Goal: Navigation & Orientation: Find specific page/section

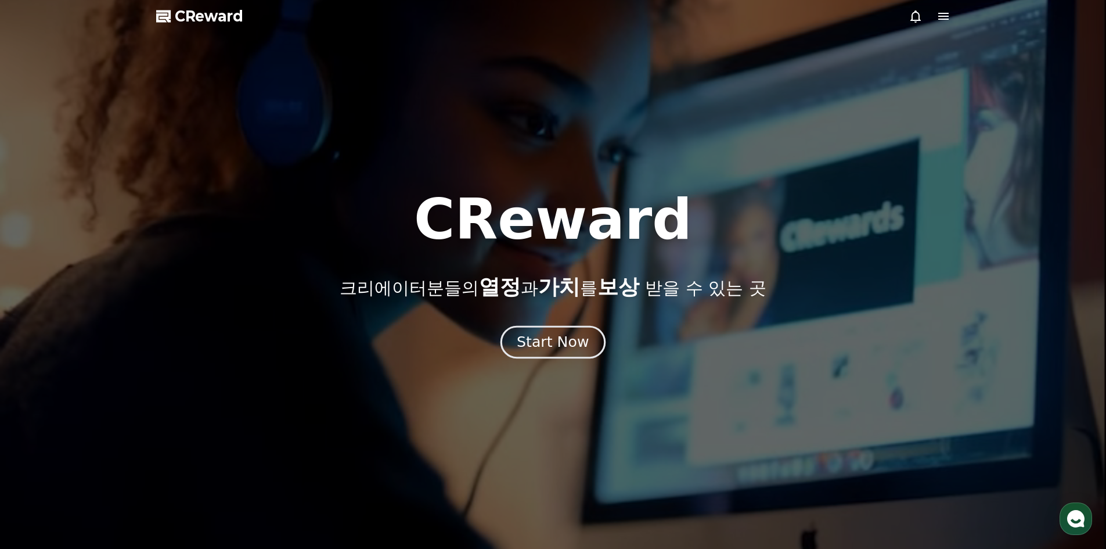
click at [566, 337] on div "Start Now" at bounding box center [553, 342] width 72 height 20
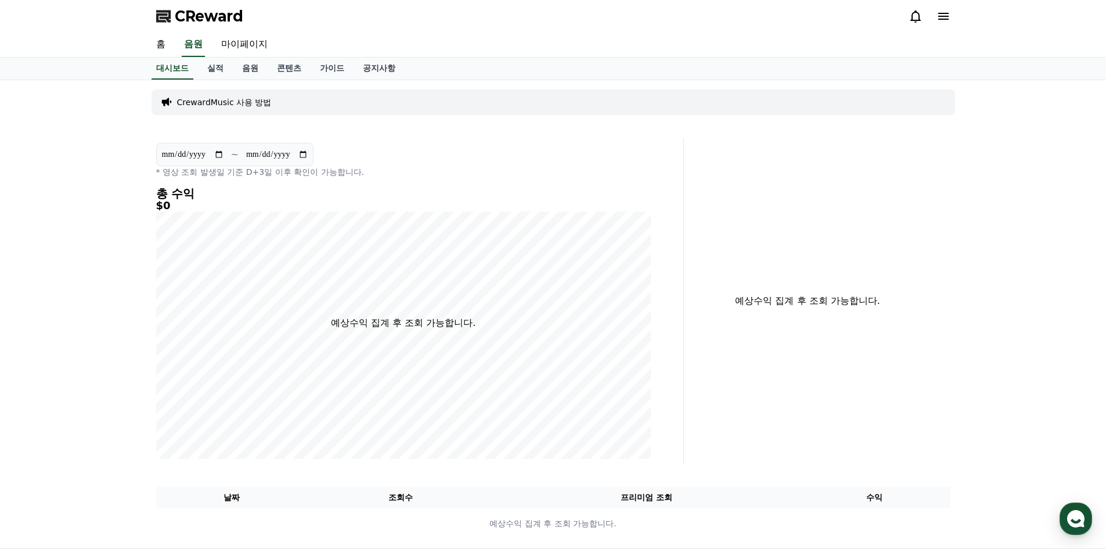
click at [909, 17] on icon at bounding box center [916, 16] width 14 height 14
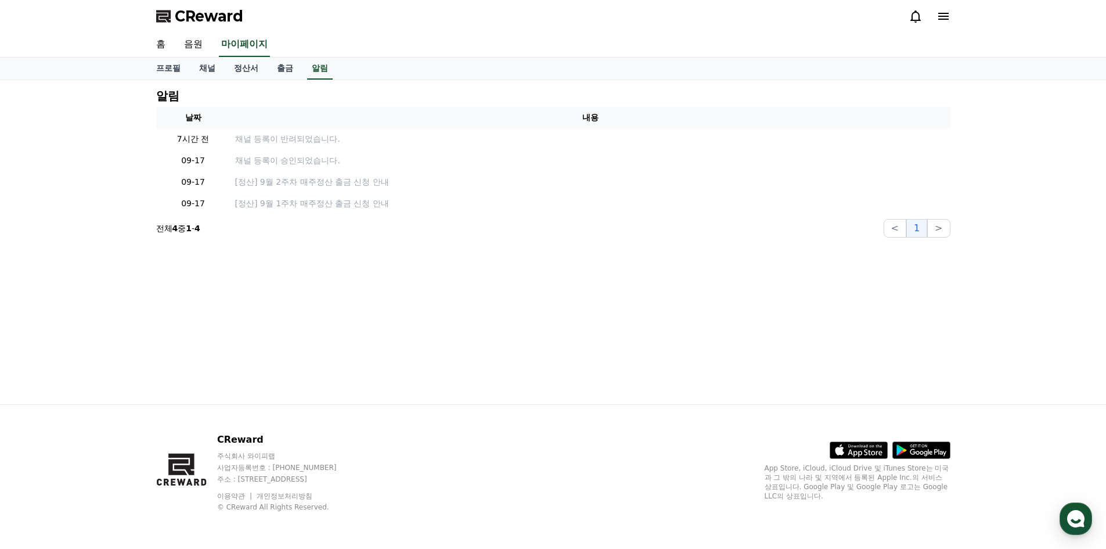
click at [914, 17] on icon at bounding box center [916, 16] width 14 height 14
click at [938, 17] on icon at bounding box center [944, 16] width 14 height 14
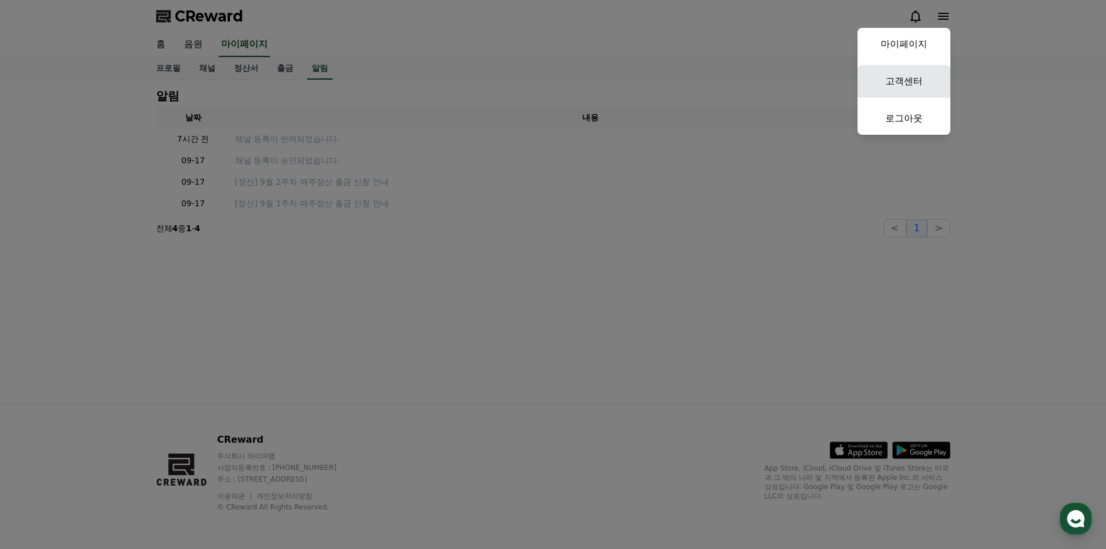
click at [916, 73] on link "고객센터" at bounding box center [904, 81] width 93 height 33
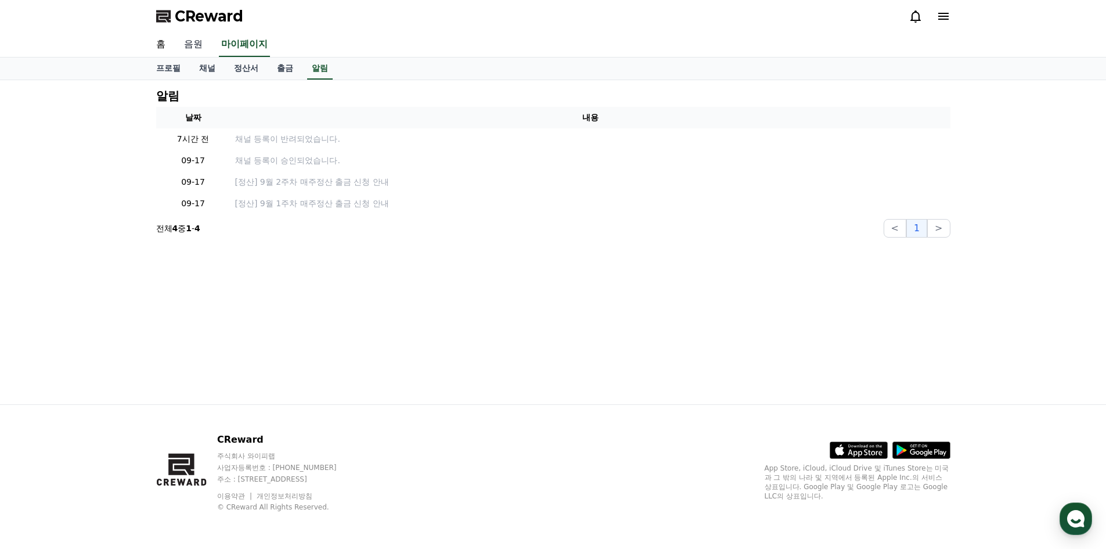
click at [202, 47] on link "음원" at bounding box center [193, 45] width 37 height 24
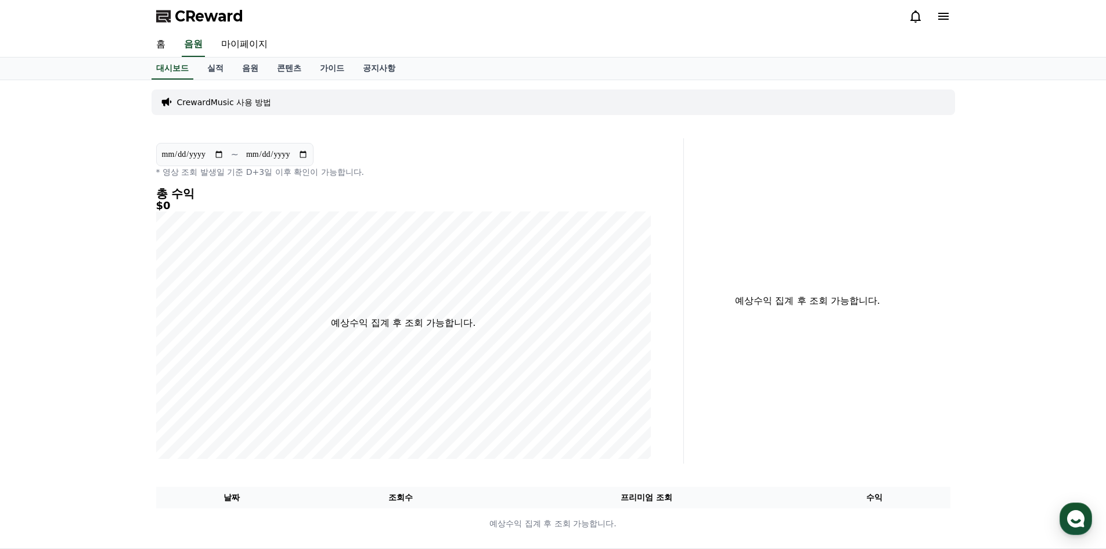
click at [937, 20] on div at bounding box center [930, 16] width 42 height 14
click at [915, 17] on icon at bounding box center [916, 16] width 14 height 14
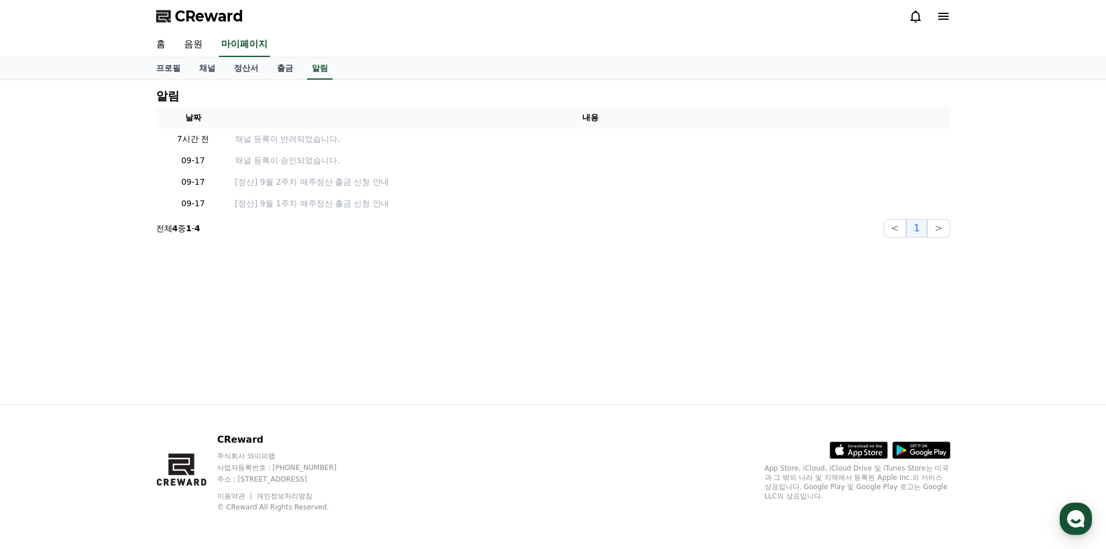
click at [948, 16] on icon at bounding box center [944, 16] width 14 height 14
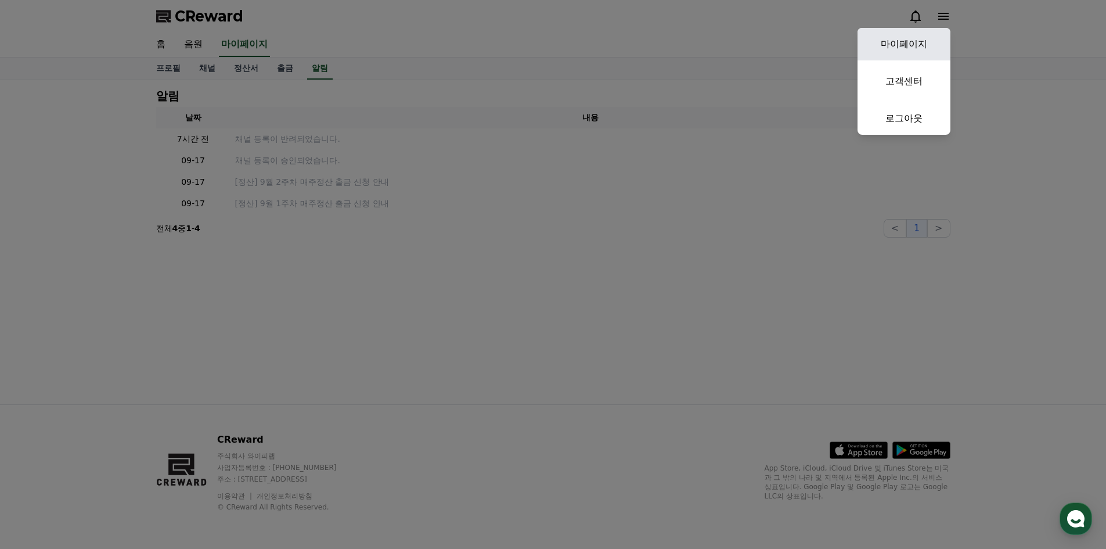
click at [923, 34] on link "마이페이지" at bounding box center [904, 44] width 93 height 33
select select "**********"
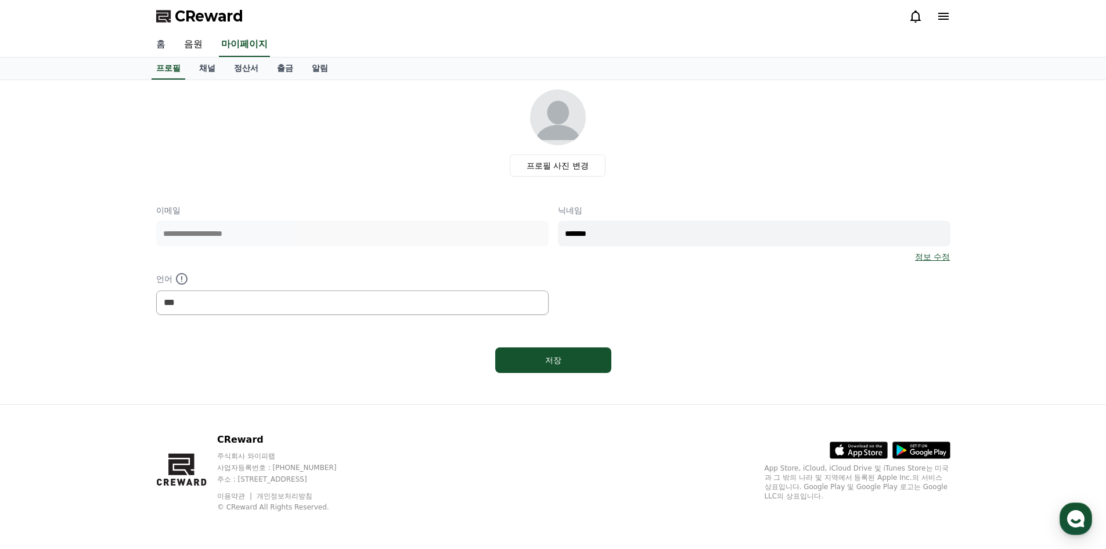
click at [157, 41] on link "홈" at bounding box center [161, 45] width 28 height 24
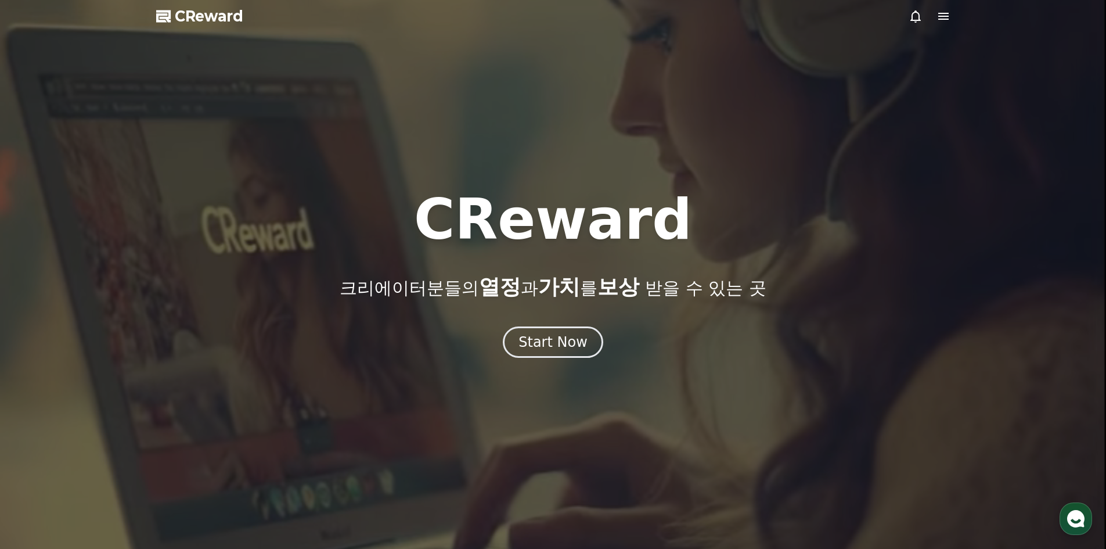
click at [946, 16] on icon at bounding box center [943, 16] width 10 height 7
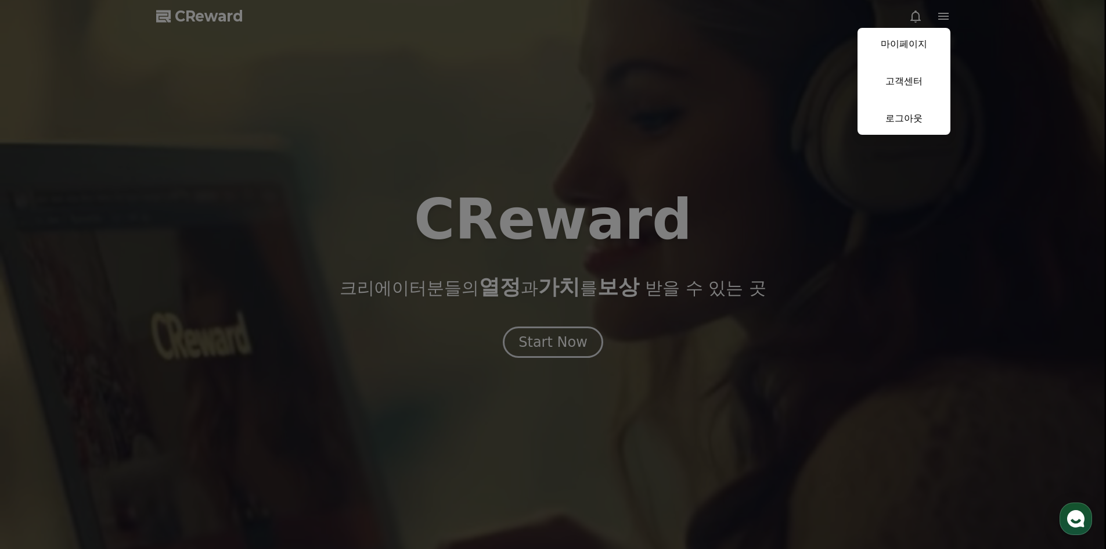
click at [946, 16] on button "close" at bounding box center [553, 274] width 1106 height 549
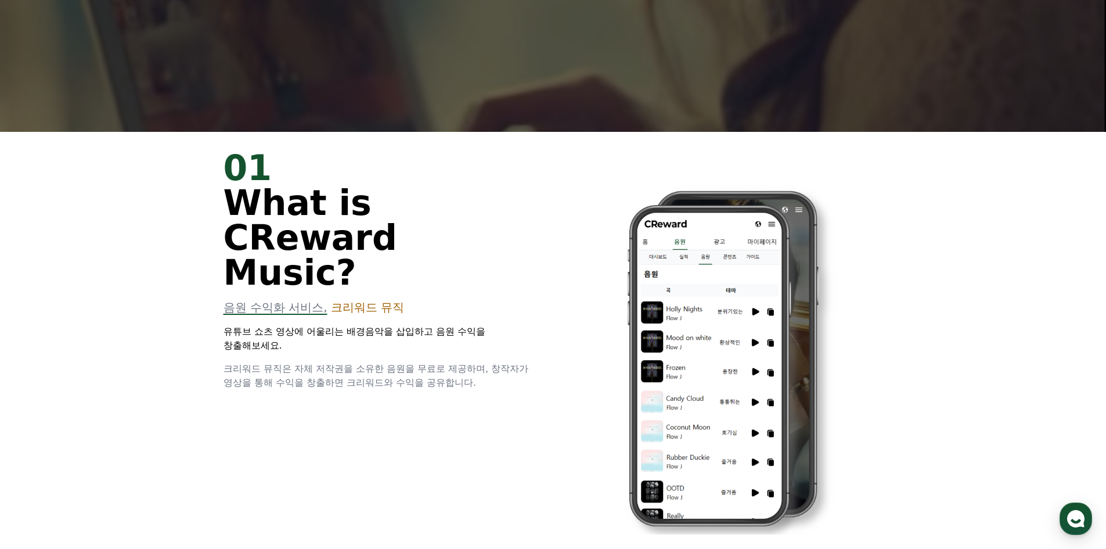
scroll to position [581, 0]
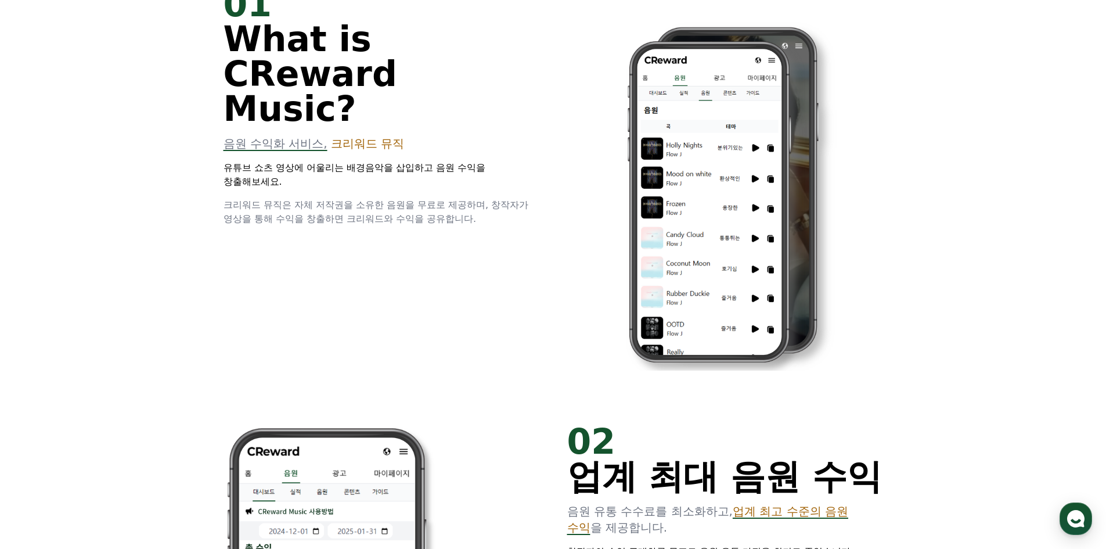
drag, startPoint x: 1104, startPoint y: 136, endPoint x: 1109, endPoint y: 164, distance: 28.9
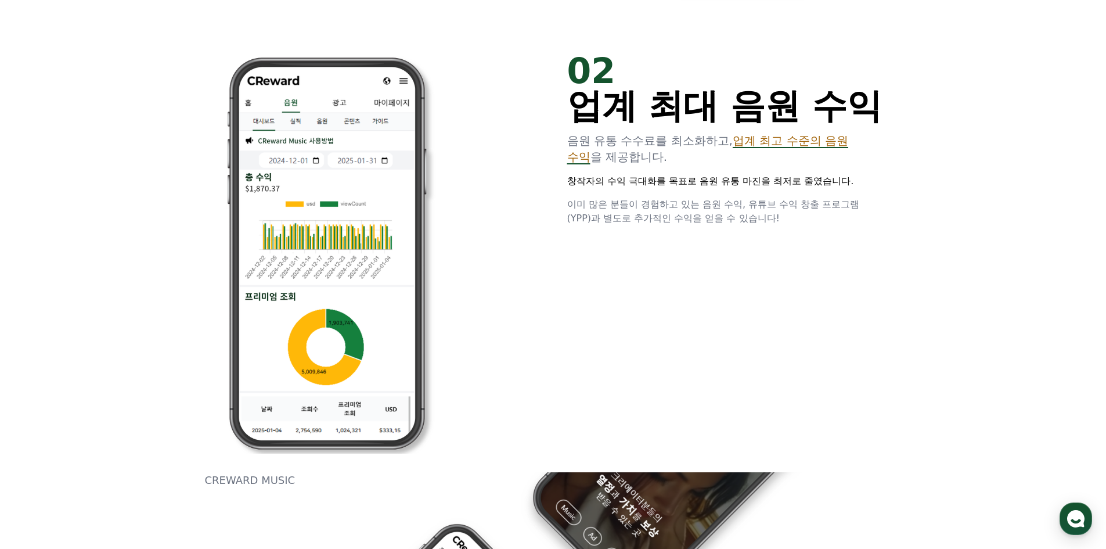
scroll to position [0, 0]
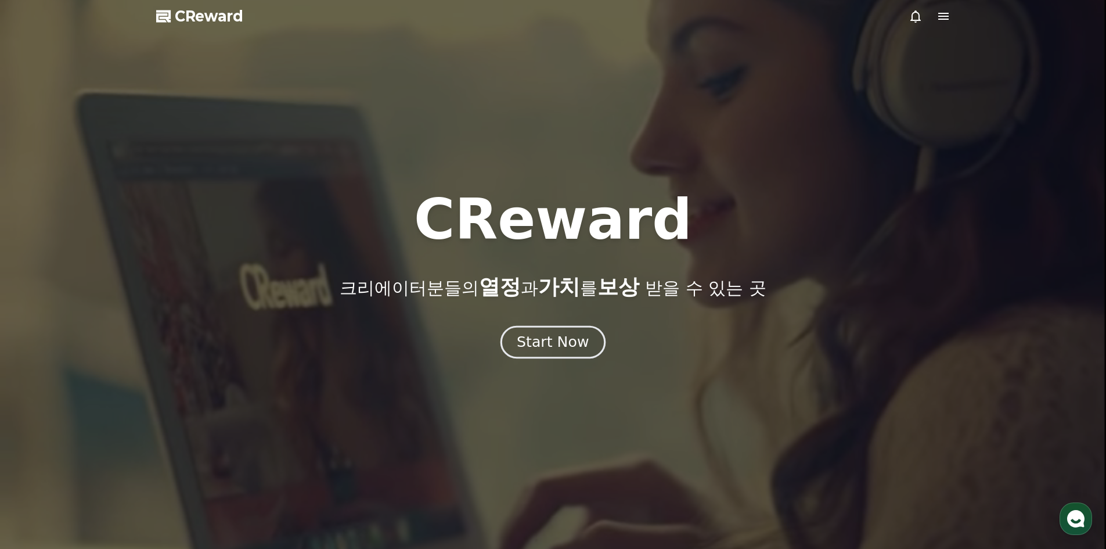
click at [527, 351] on div "Start Now" at bounding box center [553, 342] width 72 height 20
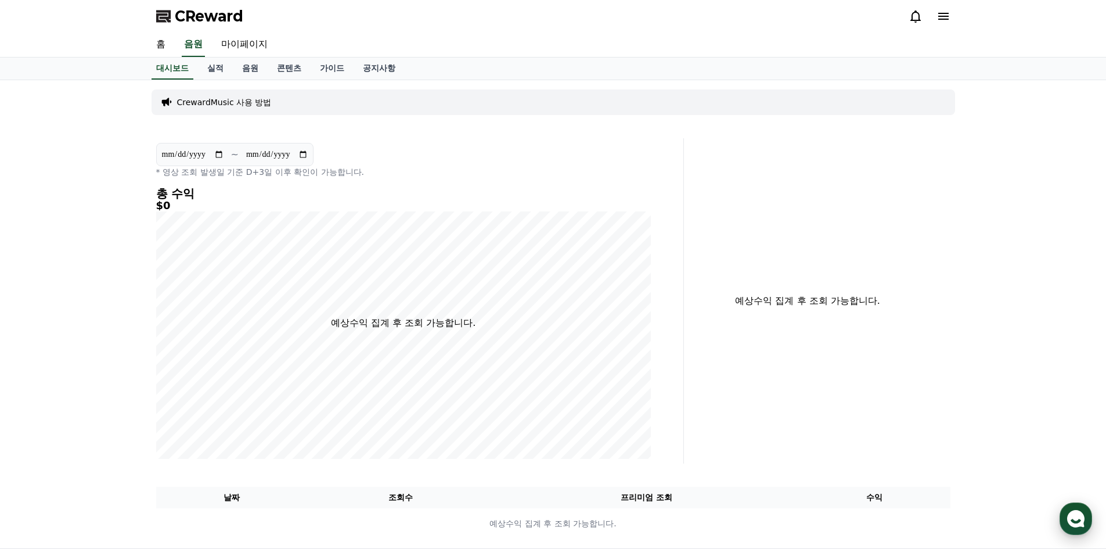
click at [1082, 525] on use "button" at bounding box center [1075, 518] width 17 height 17
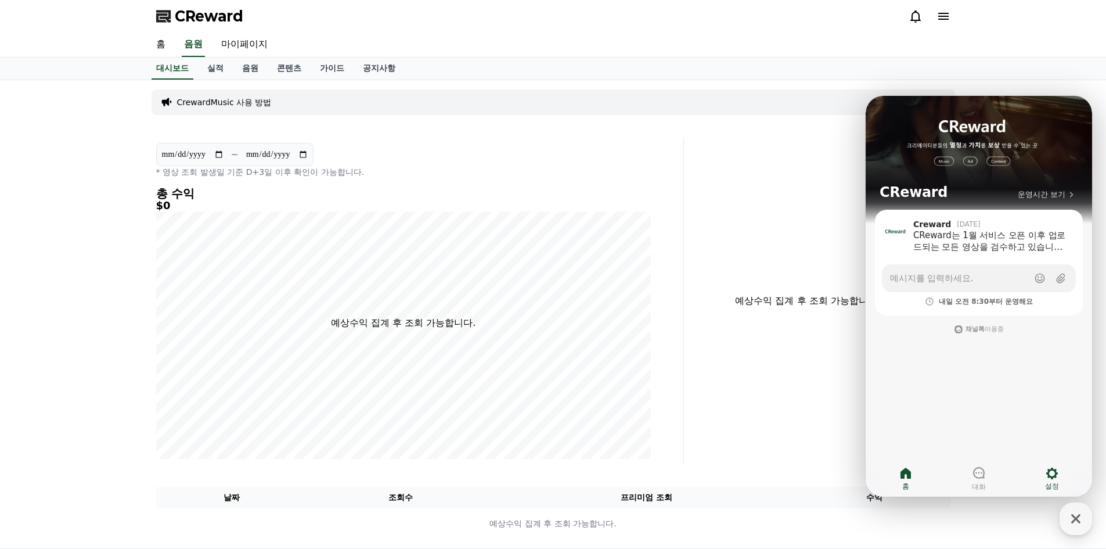
click at [1048, 467] on icon at bounding box center [1052, 473] width 14 height 14
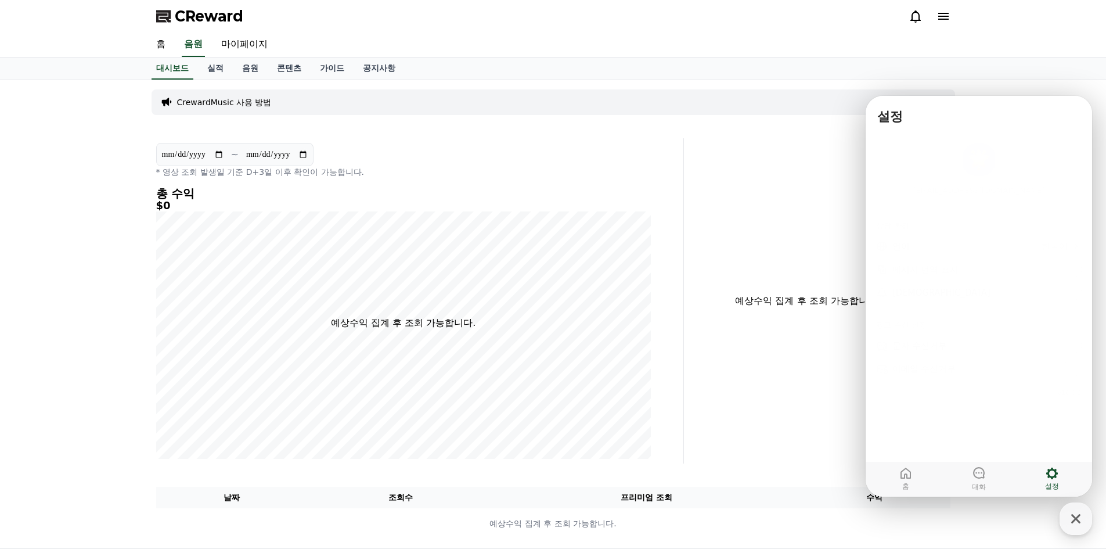
click at [811, 391] on div "예상수익 집계 후 조회 가능합니다." at bounding box center [822, 300] width 267 height 325
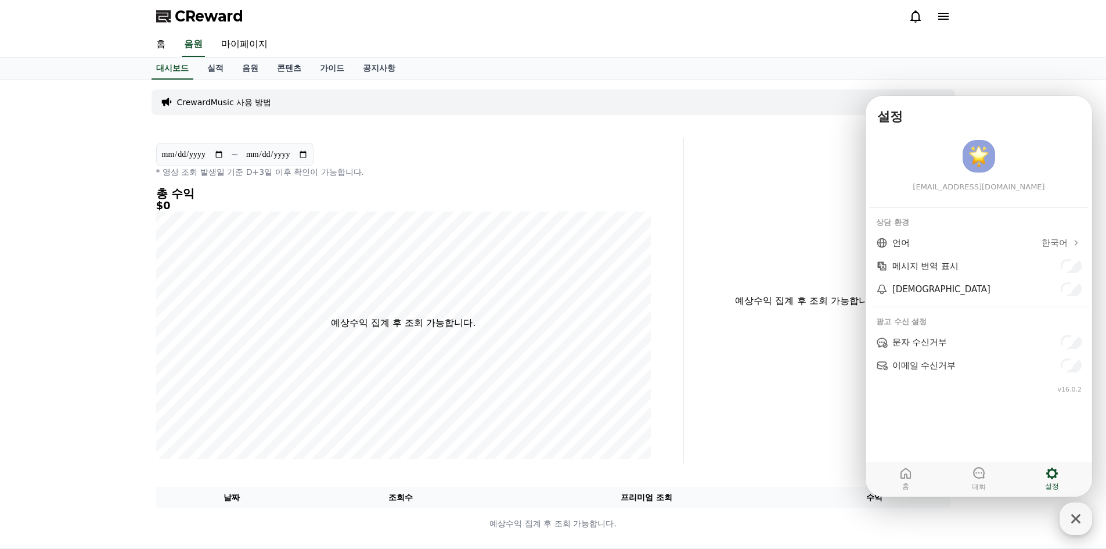
click at [1081, 526] on icon "button" at bounding box center [1076, 518] width 21 height 21
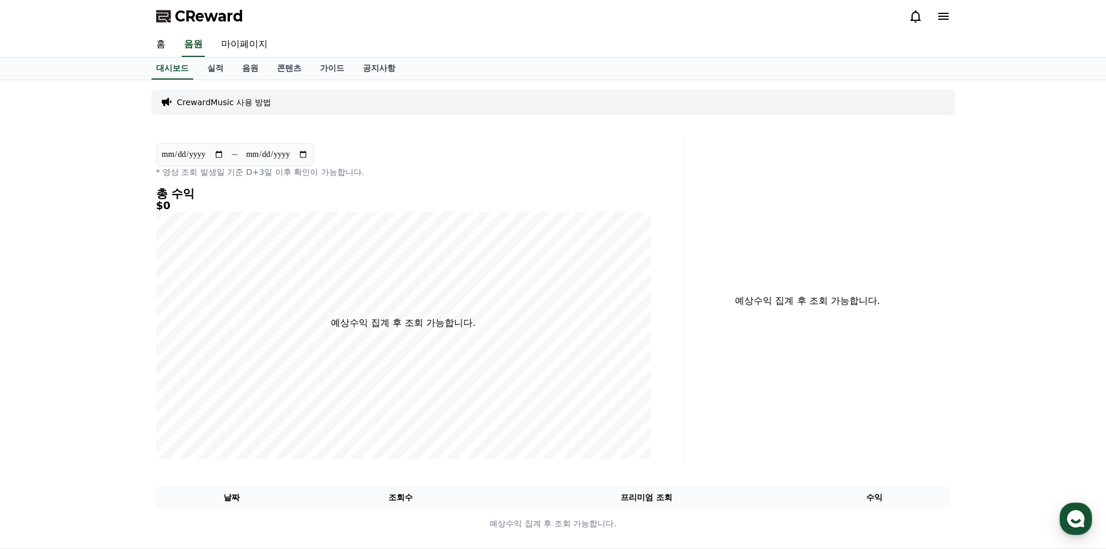
click at [934, 16] on div at bounding box center [930, 16] width 42 height 14
click at [941, 15] on icon at bounding box center [944, 16] width 14 height 14
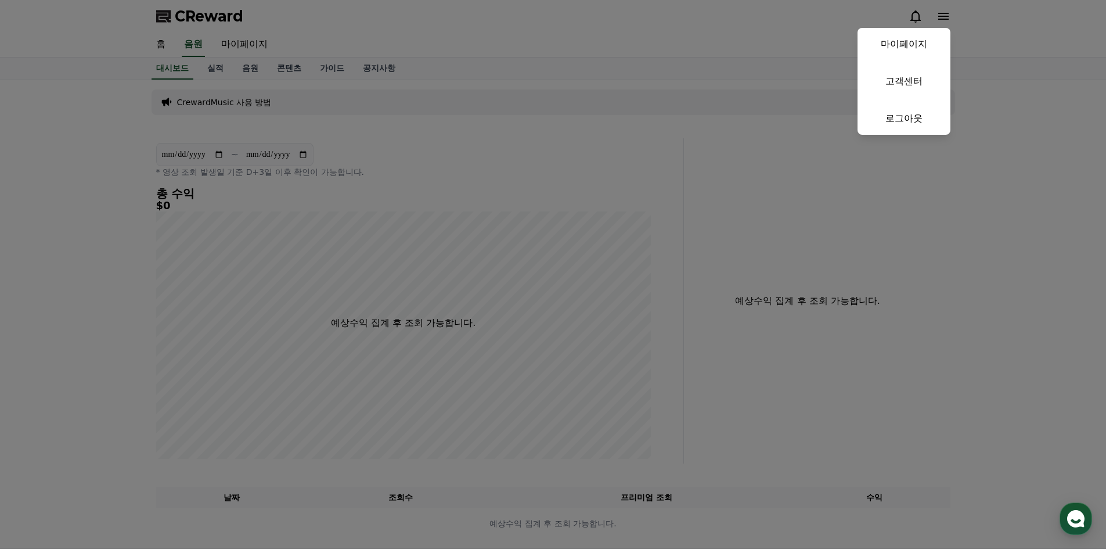
click at [559, 149] on button "close" at bounding box center [553, 274] width 1106 height 549
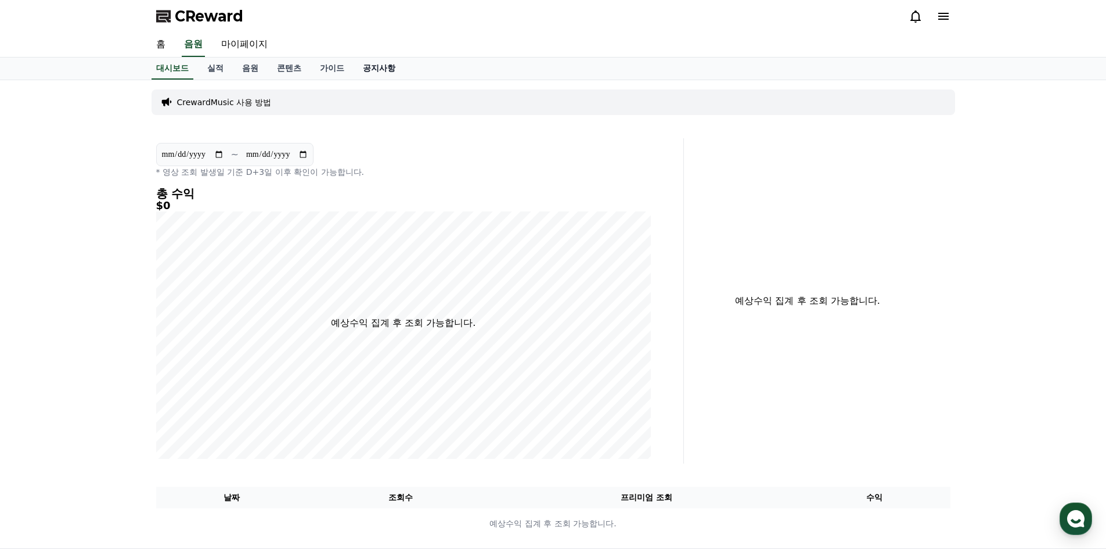
click at [374, 69] on link "공지사항" at bounding box center [379, 68] width 51 height 22
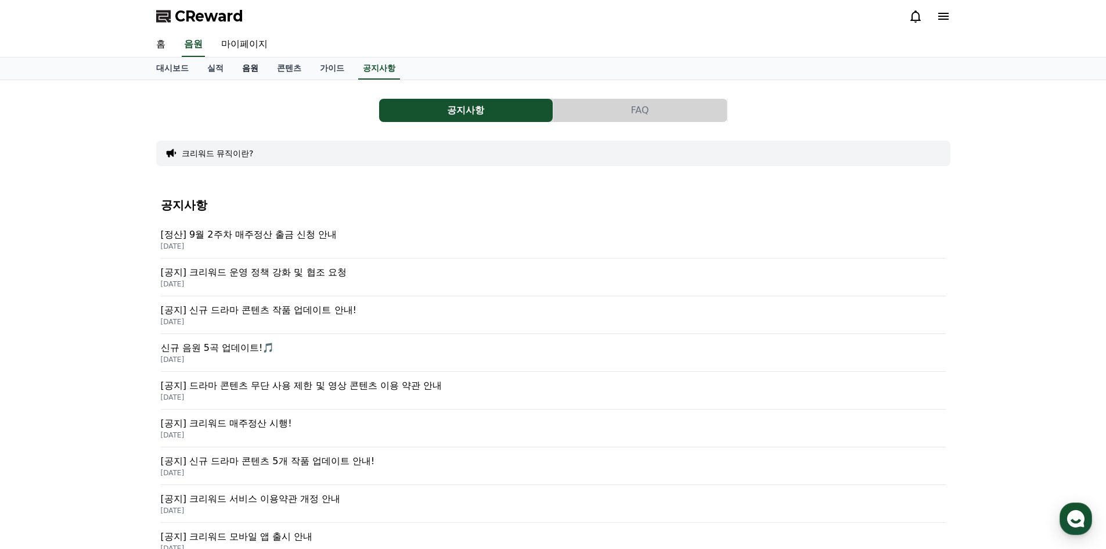
click at [246, 69] on link "음원" at bounding box center [250, 68] width 35 height 22
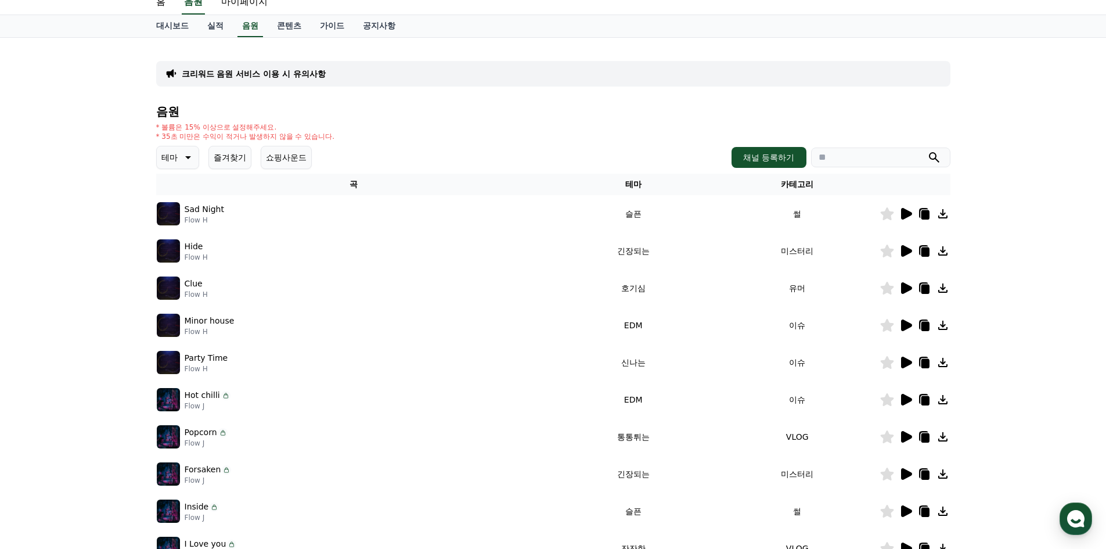
scroll to position [238, 0]
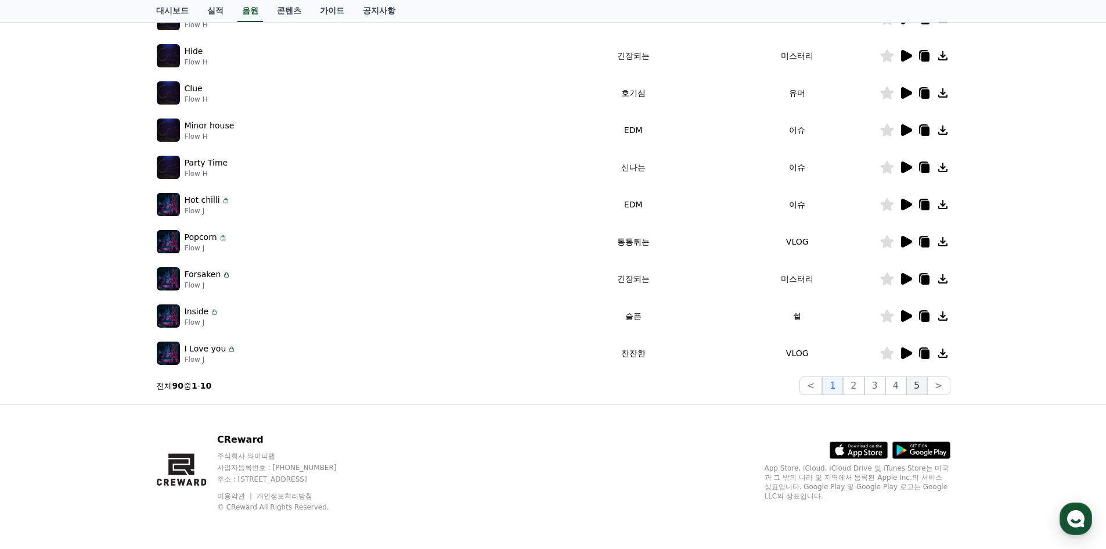
click at [920, 387] on button "5" at bounding box center [917, 385] width 21 height 19
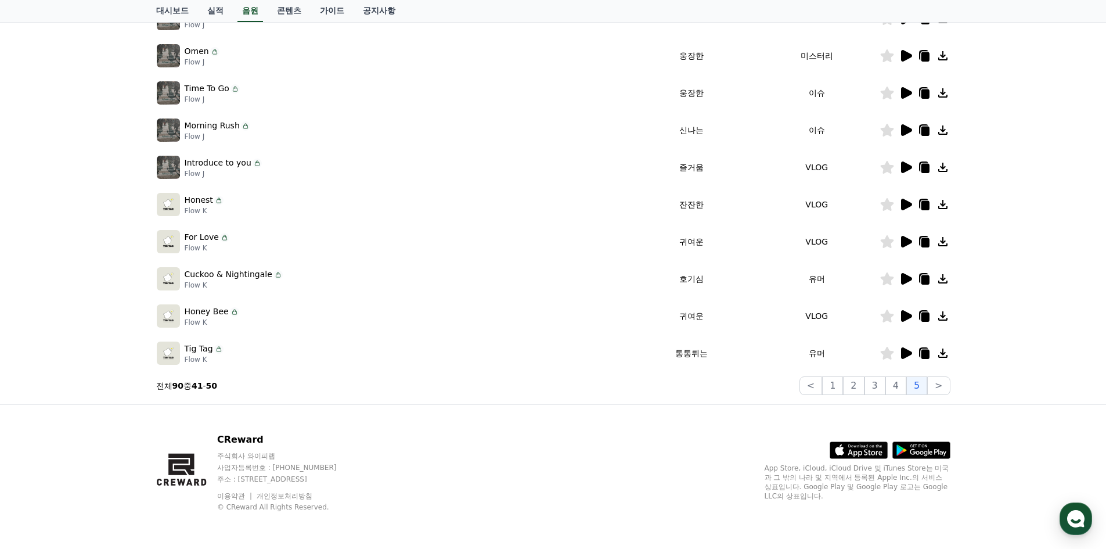
click at [926, 320] on icon at bounding box center [925, 316] width 8 height 9
click at [20, 253] on div "크리워드 음원 서비스 이용 시 유의사항 음원 * 볼륨은 15% 이상으로 설정해주세요. * 35초 미만은 수익이 적거나 발생하지 않을 수 있습니…" at bounding box center [553, 124] width 1106 height 562
